Goal: Information Seeking & Learning: Understand process/instructions

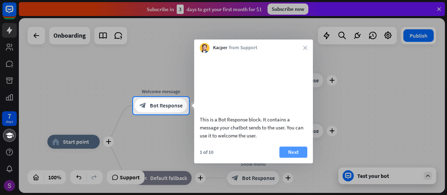
click at [293, 158] on button "Next" at bounding box center [293, 152] width 28 height 11
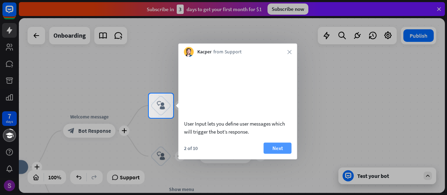
click at [286, 153] on button "Next" at bounding box center [278, 148] width 28 height 11
click at [286, 153] on div "plus home_2 Start point plus Welcome message block_bot_response Bot Response pl…" at bounding box center [232, 105] width 426 height 175
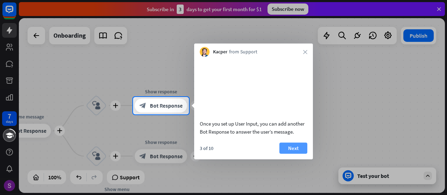
click at [296, 154] on button "Next" at bounding box center [293, 148] width 28 height 11
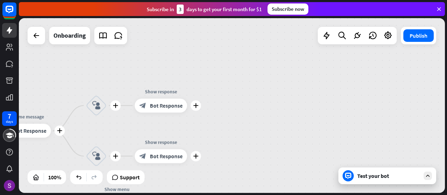
click at [296, 156] on div "plus home_2 Start point plus Welcome message block_bot_response Bot Response pl…" at bounding box center [232, 105] width 426 height 175
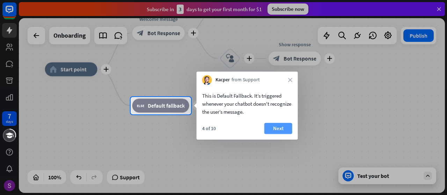
click at [281, 126] on button "Next" at bounding box center [278, 128] width 28 height 11
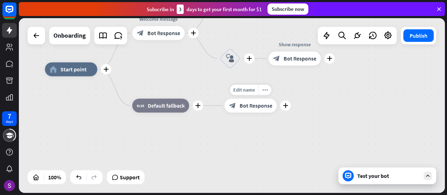
click at [277, 113] on div "Edit name more_horiz plus Show menu block_bot_response Bot Response" at bounding box center [251, 106] width 52 height 14
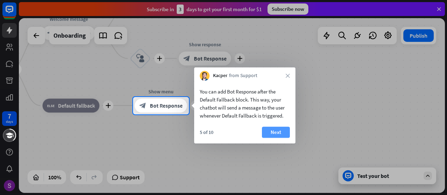
click at [284, 128] on button "Next" at bounding box center [276, 132] width 28 height 11
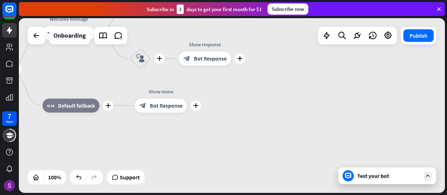
click at [284, 128] on div "plus home_2 Start point plus Welcome message block_bot_response Bot Response pl…" at bounding box center [168, 157] width 426 height 175
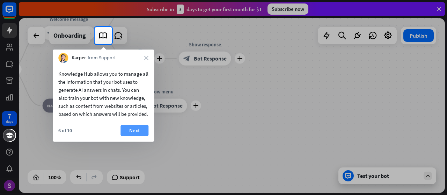
click at [140, 136] on button "Next" at bounding box center [135, 130] width 28 height 11
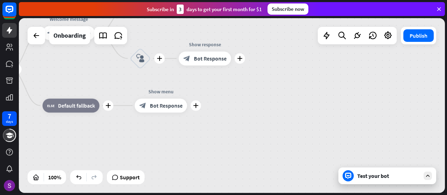
click at [140, 136] on div "plus home_2 Start point plus Welcome message block_bot_response Bot Response pl…" at bounding box center [168, 157] width 426 height 175
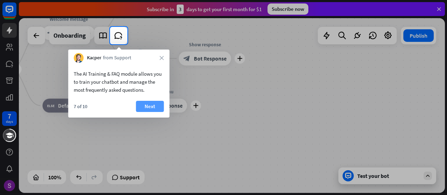
click at [152, 111] on button "Next" at bounding box center [150, 106] width 28 height 11
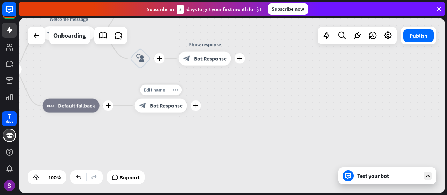
click at [152, 111] on div "block_bot_response Bot Response" at bounding box center [161, 106] width 52 height 14
click at [152, 111] on div "7 days close Product Help First steps Get started with ChatBot Help Center Foll…" at bounding box center [223, 97] width 447 height 195
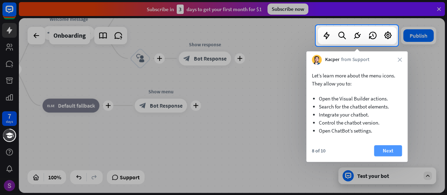
click at [385, 156] on button "Next" at bounding box center [388, 150] width 28 height 11
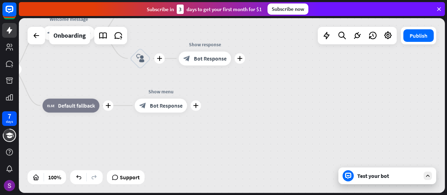
click at [385, 156] on div "plus home_2 Start point plus Welcome message block_bot_response Bot Response pl…" at bounding box center [232, 105] width 426 height 175
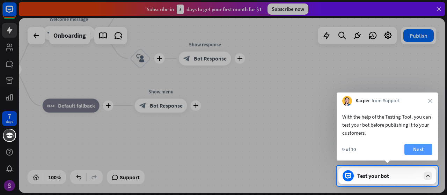
click at [413, 146] on button "Next" at bounding box center [419, 149] width 28 height 11
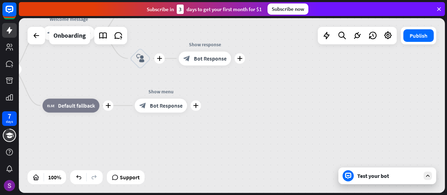
click at [413, 146] on div "plus home_2 Start point plus Welcome message block_bot_response Bot Response pl…" at bounding box center [232, 105] width 426 height 175
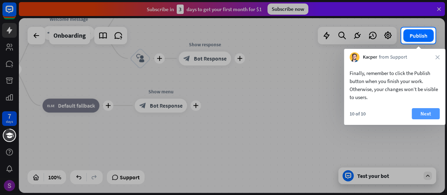
click at [425, 112] on button "Next" at bounding box center [426, 113] width 28 height 11
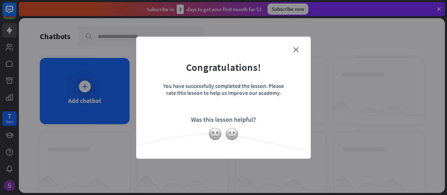
click at [295, 45] on form "Congratulations! You have successfully completed the lesson. Please rate this l…" at bounding box center [223, 86] width 157 height 83
click at [297, 46] on form "Congratulations! You have successfully completed the lesson. Please rate this l…" at bounding box center [223, 86] width 157 height 83
click at [297, 48] on icon "close" at bounding box center [295, 49] width 5 height 5
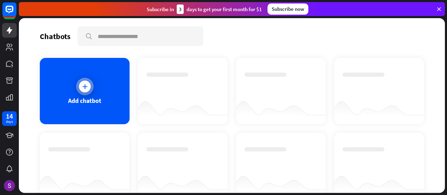
click at [85, 90] on icon at bounding box center [84, 86] width 7 height 7
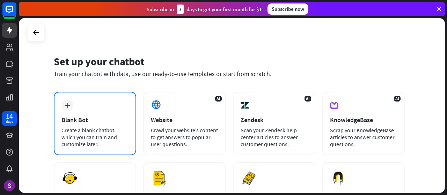
click at [84, 100] on div "plus Blank Bot Create a blank chatbot, which you can train and customize later." at bounding box center [95, 124] width 82 height 64
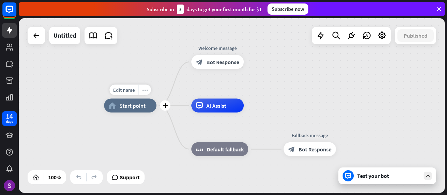
click at [129, 106] on span "Start point" at bounding box center [132, 105] width 26 height 7
click at [124, 113] on div "Edit name more_horiz plus home_2 Start point" at bounding box center [130, 106] width 52 height 14
